Goal: Task Accomplishment & Management: Use online tool/utility

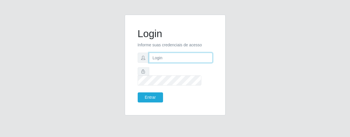
click at [158, 63] on input "text" at bounding box center [181, 58] width 64 height 10
type input "[PERSON_NAME]"
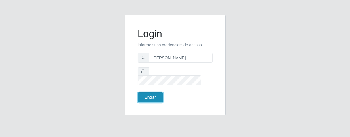
click at [152, 93] on button "Entrar" at bounding box center [150, 98] width 25 height 10
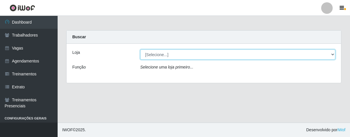
click at [333, 55] on select "[Selecione...] Superbox [GEOGRAPHIC_DATA] - Bessa" at bounding box center [237, 55] width 195 height 10
click at [140, 50] on select "[Selecione...] Superbox [GEOGRAPHIC_DATA] - Bessa" at bounding box center [237, 55] width 195 height 10
click at [332, 54] on select "[Selecione...] Superbox [GEOGRAPHIC_DATA] - Bessa" at bounding box center [237, 55] width 195 height 10
select select "206"
click at [140, 50] on select "[Selecione...] Superbox [GEOGRAPHIC_DATA] - Bessa" at bounding box center [237, 55] width 195 height 10
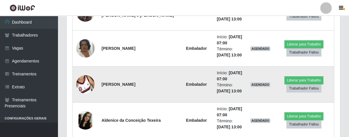
scroll to position [198, 0]
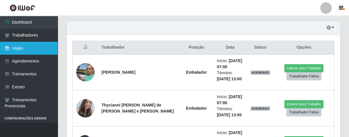
click at [40, 48] on link "Vagas" at bounding box center [29, 48] width 58 height 13
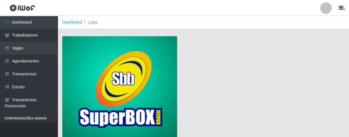
click at [108, 72] on img at bounding box center [119, 88] width 115 height 104
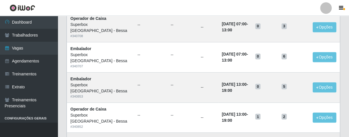
scroll to position [288, 0]
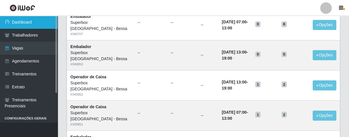
click at [28, 26] on link "Dashboard" at bounding box center [29, 22] width 58 height 13
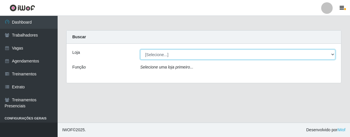
drag, startPoint x: 332, startPoint y: 55, endPoint x: 324, endPoint y: 58, distance: 8.0
click at [332, 55] on select "[Selecione...] Superbox [GEOGRAPHIC_DATA] - Bessa" at bounding box center [237, 55] width 195 height 10
select select "206"
click at [140, 50] on select "[Selecione...] Superbox [GEOGRAPHIC_DATA] - Bessa" at bounding box center [237, 55] width 195 height 10
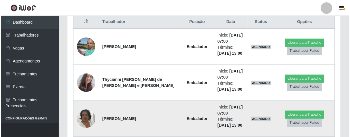
scroll to position [256, 0]
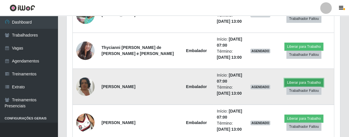
click at [293, 81] on button "Liberar para Trabalho" at bounding box center [303, 83] width 39 height 8
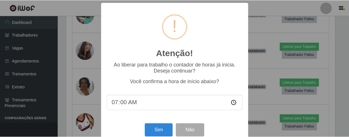
scroll to position [13, 0]
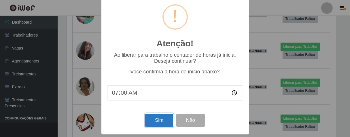
click at [155, 119] on button "Sim" at bounding box center [159, 121] width 28 height 14
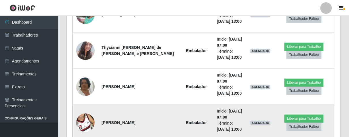
scroll to position [119, 270]
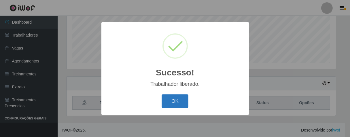
click at [180, 104] on button "OK" at bounding box center [175, 102] width 27 height 14
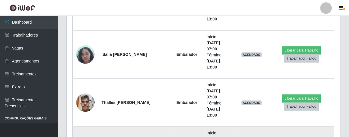
scroll to position [495, 0]
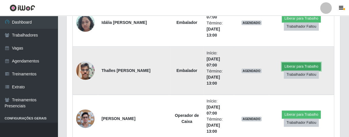
click at [290, 65] on button "Liberar para Trabalho" at bounding box center [301, 67] width 39 height 8
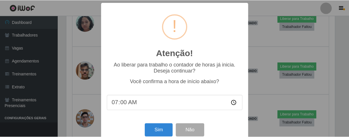
scroll to position [13, 0]
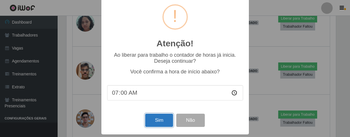
click at [156, 120] on button "Sim" at bounding box center [159, 121] width 28 height 14
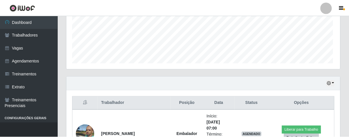
scroll to position [119, 270]
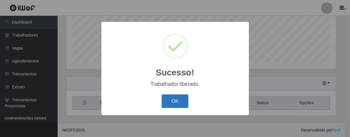
click at [180, 102] on button "OK" at bounding box center [175, 102] width 27 height 14
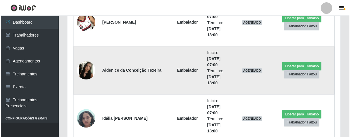
scroll to position [431, 0]
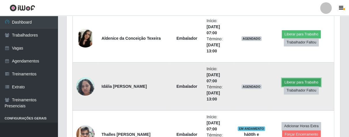
click at [302, 78] on button "Liberar para Trabalho" at bounding box center [301, 82] width 39 height 8
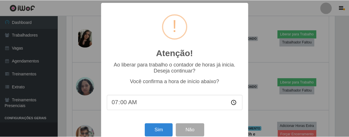
scroll to position [13, 0]
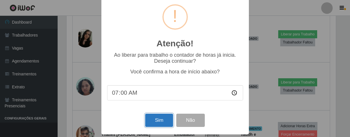
click at [162, 115] on button "Sim" at bounding box center [159, 121] width 28 height 14
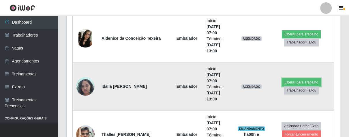
scroll to position [0, 0]
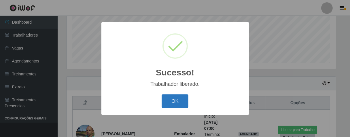
click at [183, 100] on button "OK" at bounding box center [175, 102] width 27 height 14
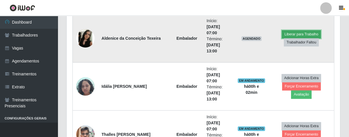
click at [290, 32] on button "Liberar para Trabalho" at bounding box center [301, 34] width 39 height 8
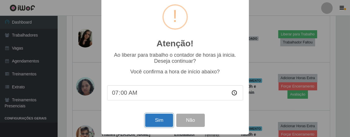
click at [164, 117] on button "Sim" at bounding box center [159, 121] width 28 height 14
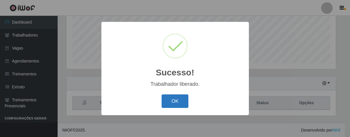
click at [175, 101] on button "OK" at bounding box center [175, 102] width 27 height 14
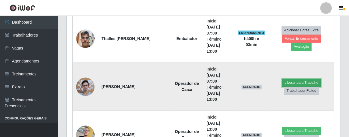
click at [286, 81] on button "Liberar para Trabalho" at bounding box center [301, 83] width 39 height 8
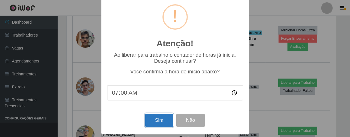
click at [151, 118] on button "Sim" at bounding box center [159, 121] width 28 height 14
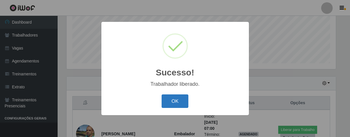
click at [181, 101] on button "OK" at bounding box center [175, 102] width 27 height 14
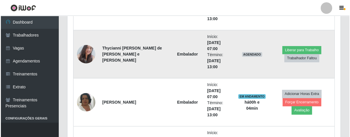
scroll to position [207, 0]
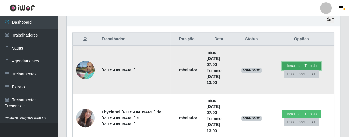
click at [287, 66] on button "Liberar para Trabalho" at bounding box center [301, 66] width 39 height 8
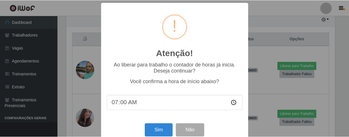
scroll to position [13, 0]
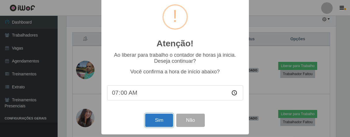
click at [163, 117] on button "Sim" at bounding box center [159, 121] width 28 height 14
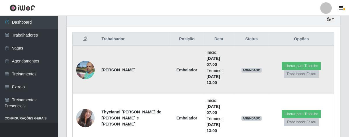
scroll to position [119, 270]
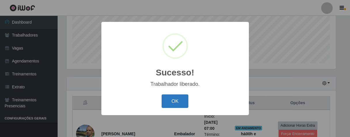
click at [175, 100] on button "OK" at bounding box center [175, 102] width 27 height 14
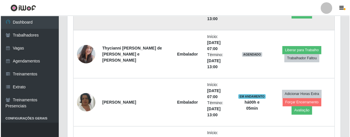
scroll to position [335, 0]
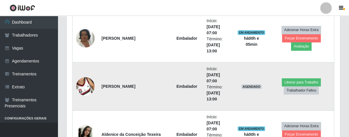
click at [80, 81] on img at bounding box center [85, 86] width 18 height 33
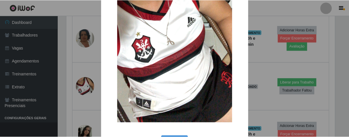
scroll to position [118, 0]
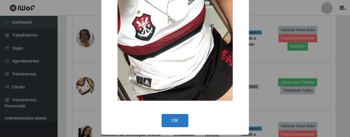
click at [178, 117] on button "OK" at bounding box center [175, 121] width 27 height 14
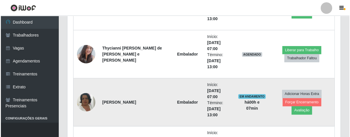
scroll to position [303, 0]
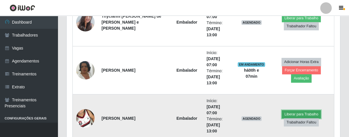
click at [285, 111] on button "Liberar para Trabalho" at bounding box center [301, 114] width 39 height 8
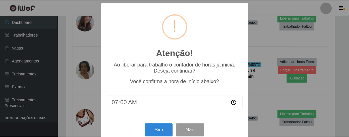
scroll to position [13, 0]
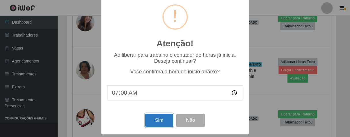
click at [151, 117] on button "Sim" at bounding box center [159, 121] width 28 height 14
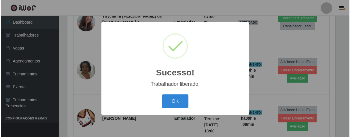
scroll to position [119, 270]
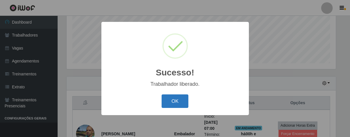
click at [175, 106] on button "OK" at bounding box center [175, 102] width 27 height 14
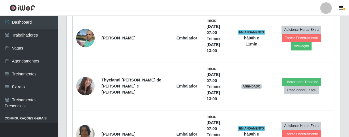
scroll to position [359, 0]
